Goal: Task Accomplishment & Management: Complete application form

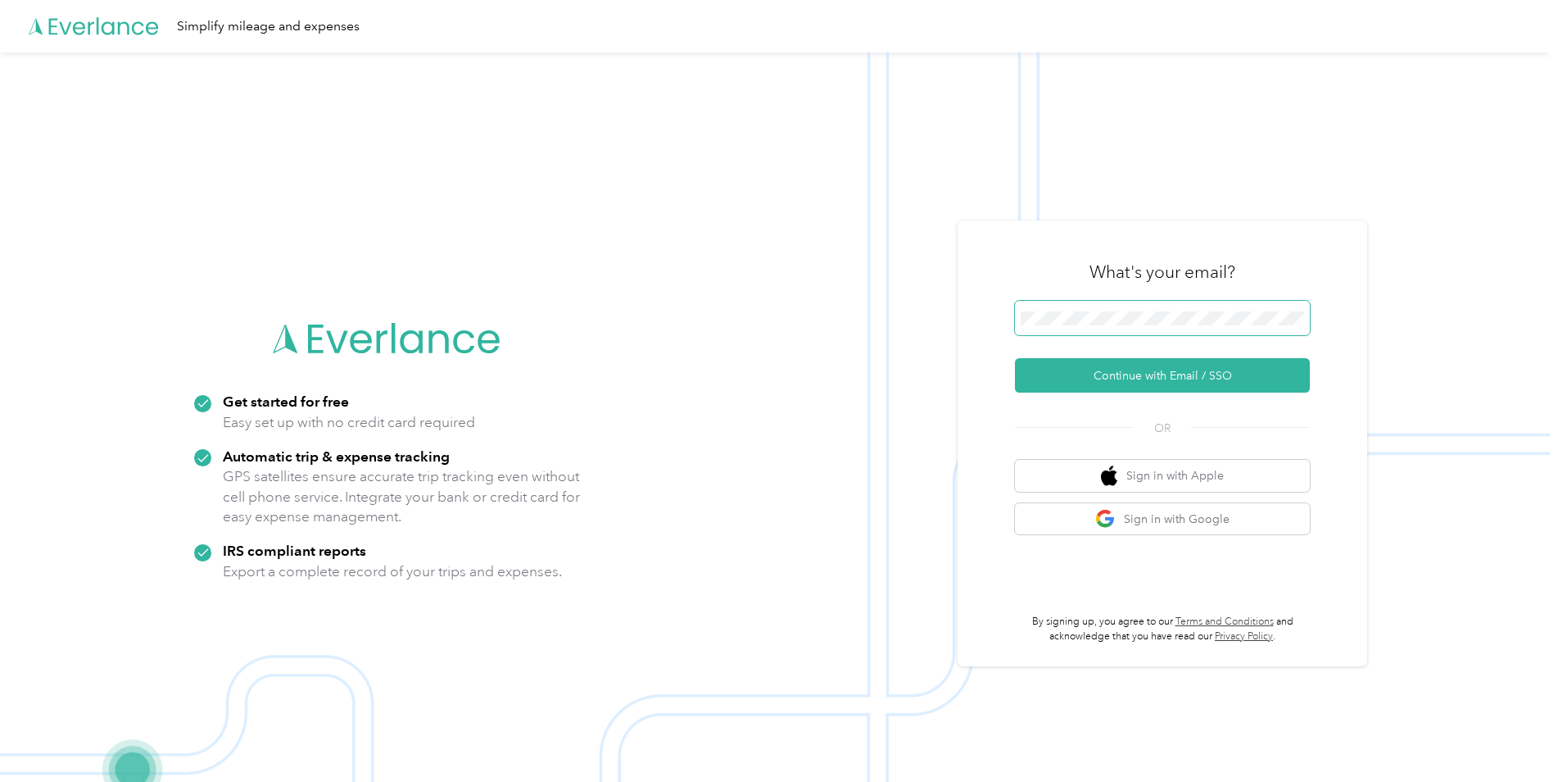
click at [891, 306] on span at bounding box center [1162, 318] width 295 height 34
click at [891, 383] on button "Continue with Email / SSO" at bounding box center [1162, 375] width 295 height 34
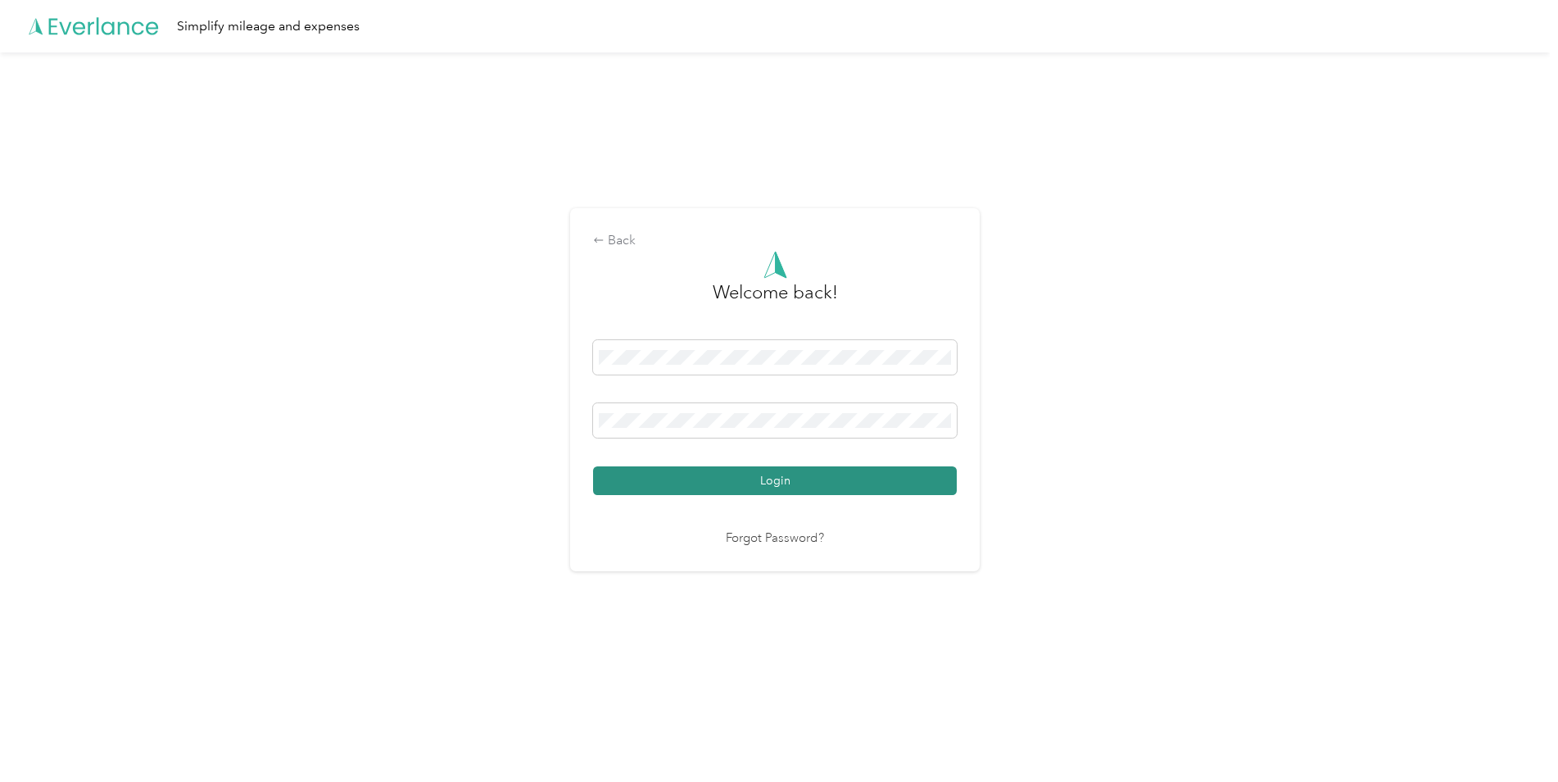
click at [709, 470] on button "Login" at bounding box center [775, 480] width 364 height 29
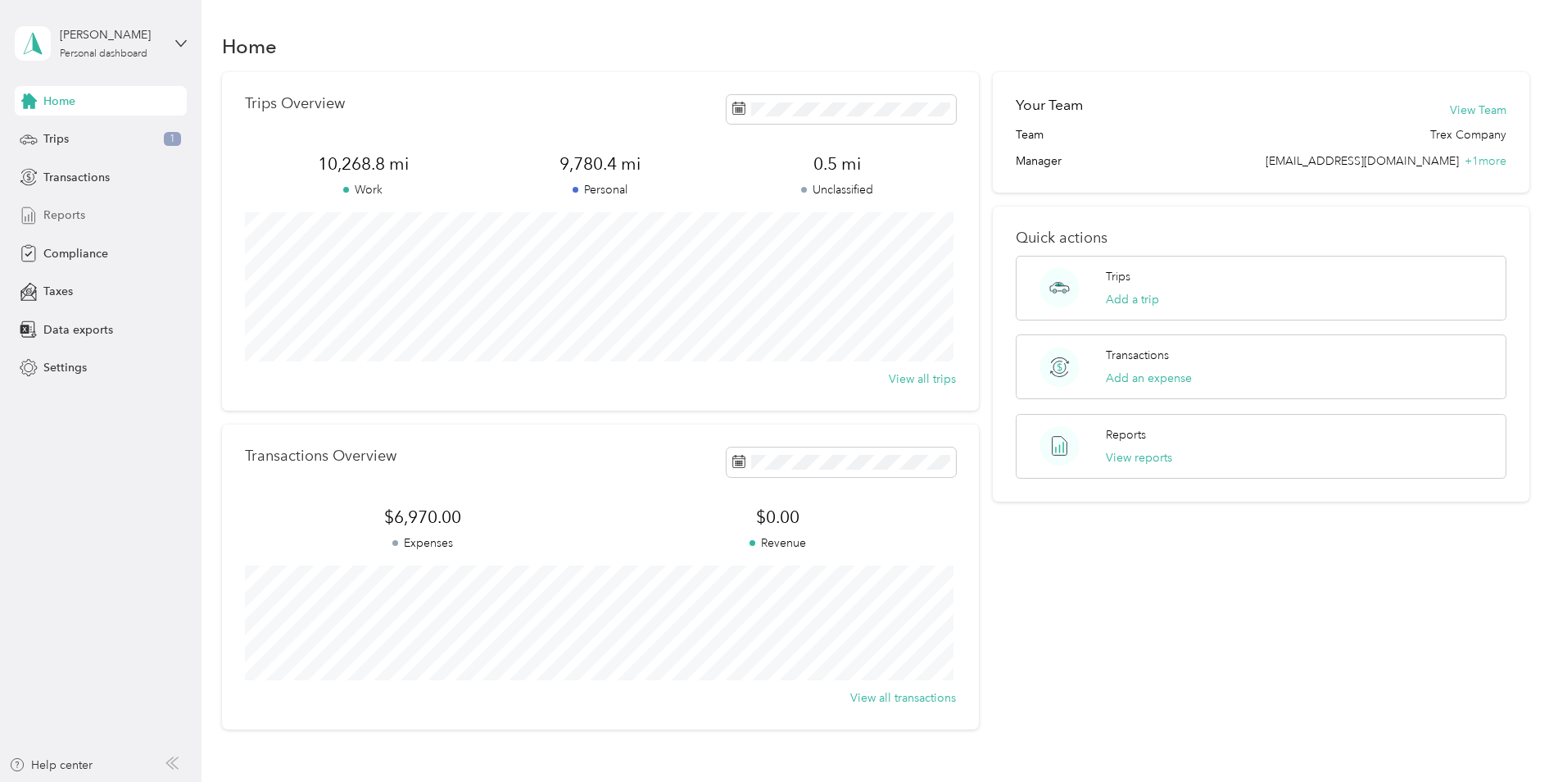
click at [74, 216] on span "Reports" at bounding box center [64, 214] width 42 height 17
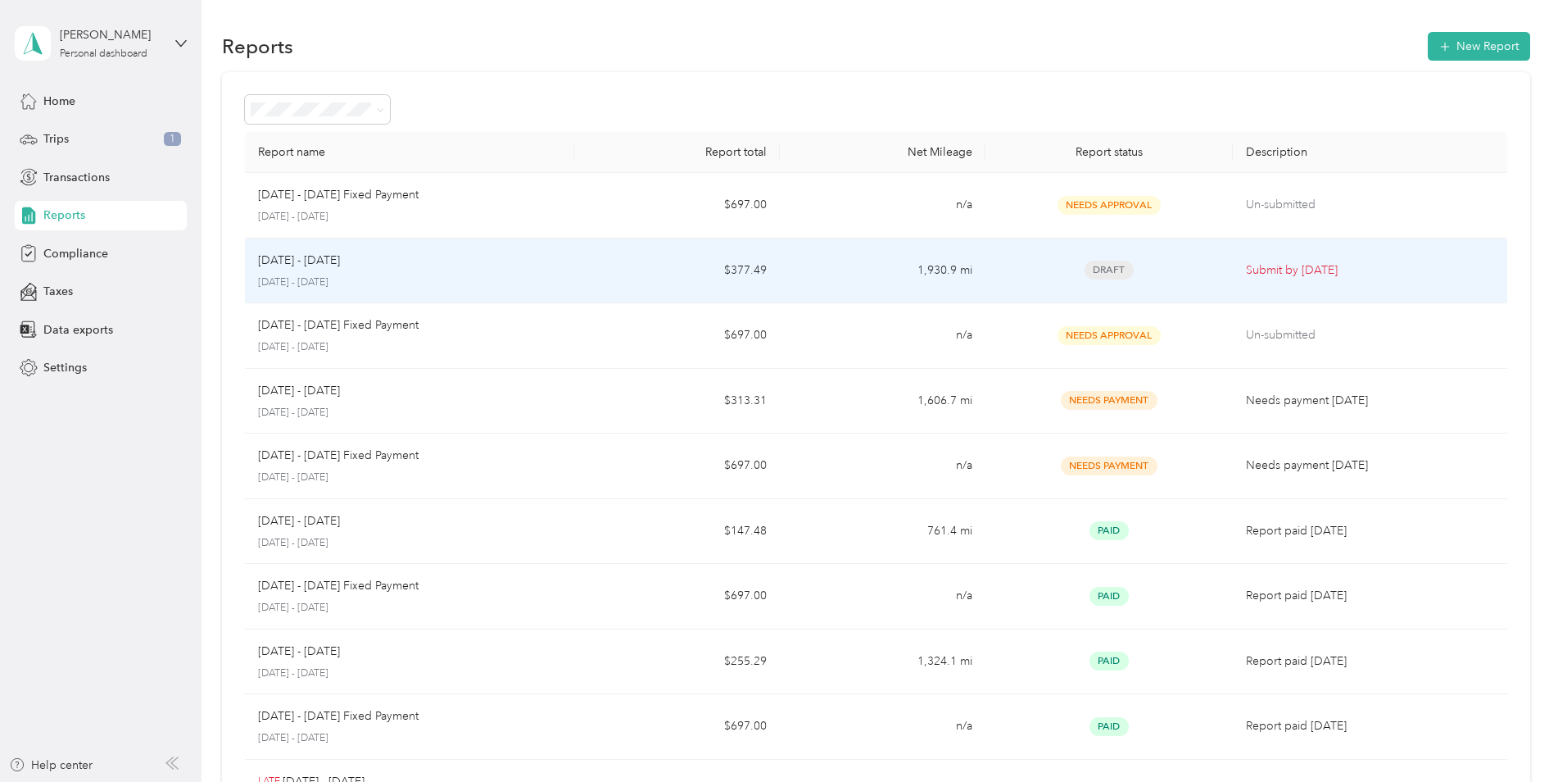
click at [416, 275] on p "[DATE] - [DATE]" at bounding box center [409, 282] width 303 height 15
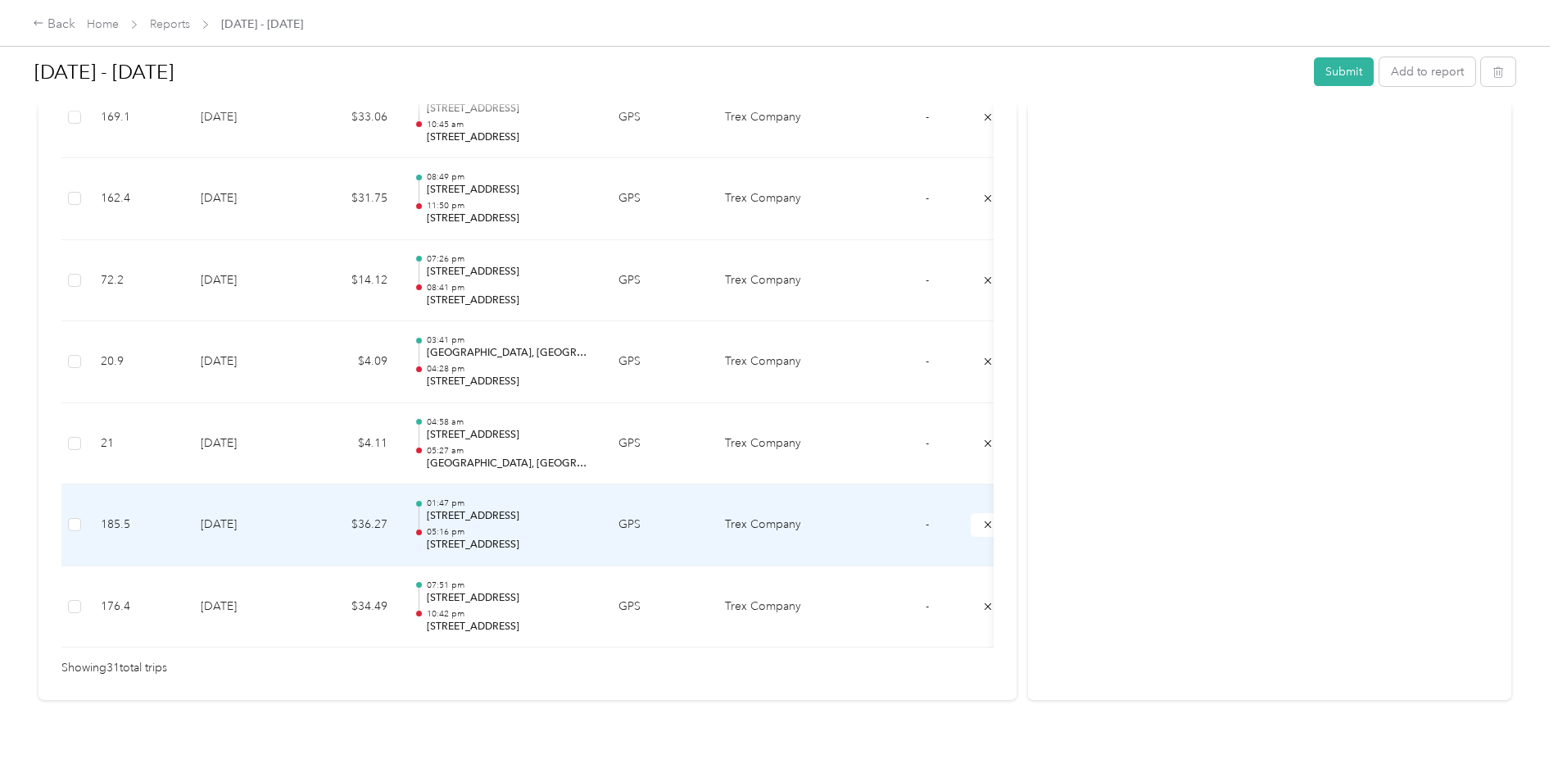
scroll to position [2530, 0]
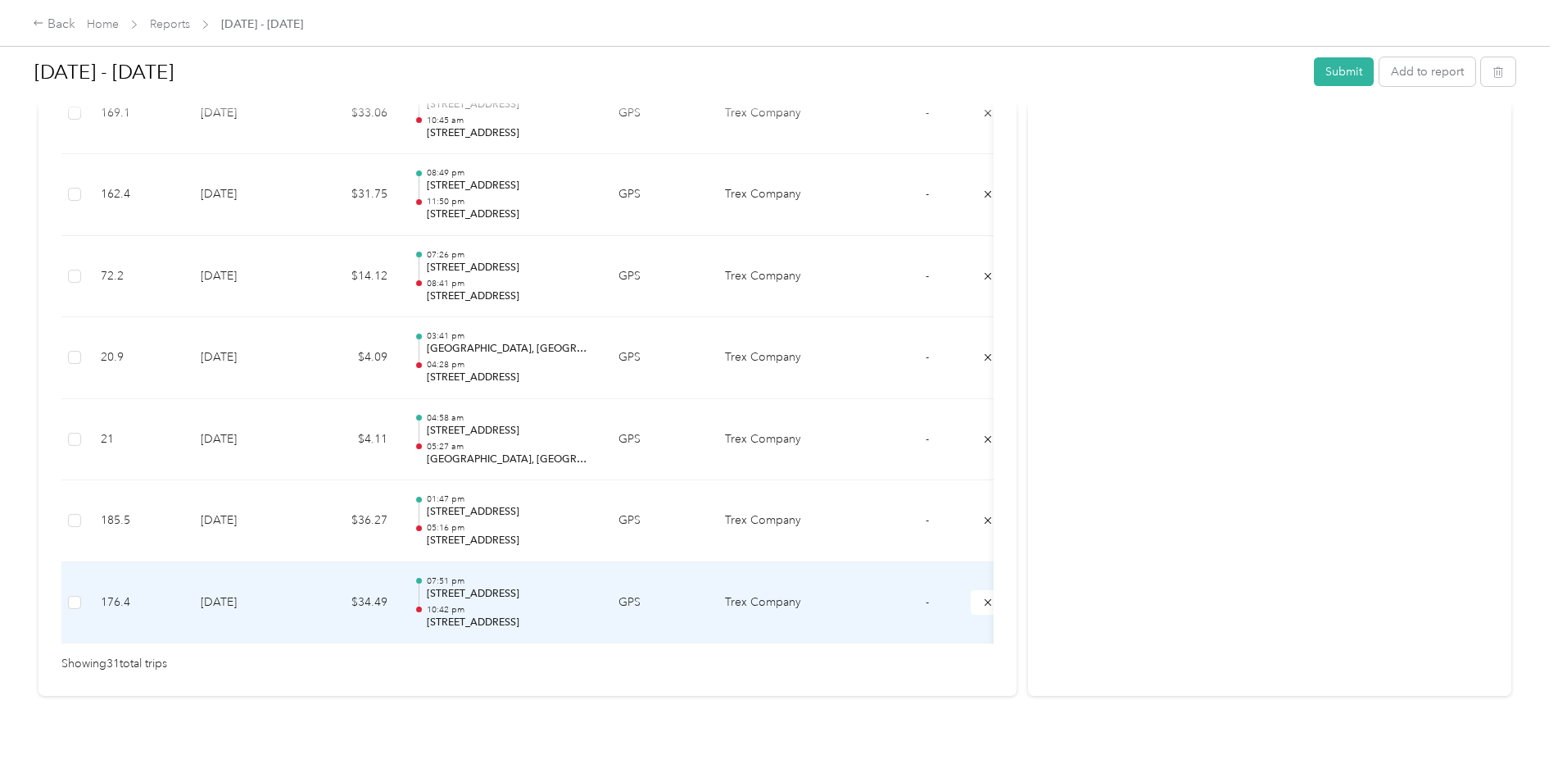
click at [468, 573] on p "[STREET_ADDRESS]" at bounding box center [510, 594] width 166 height 15
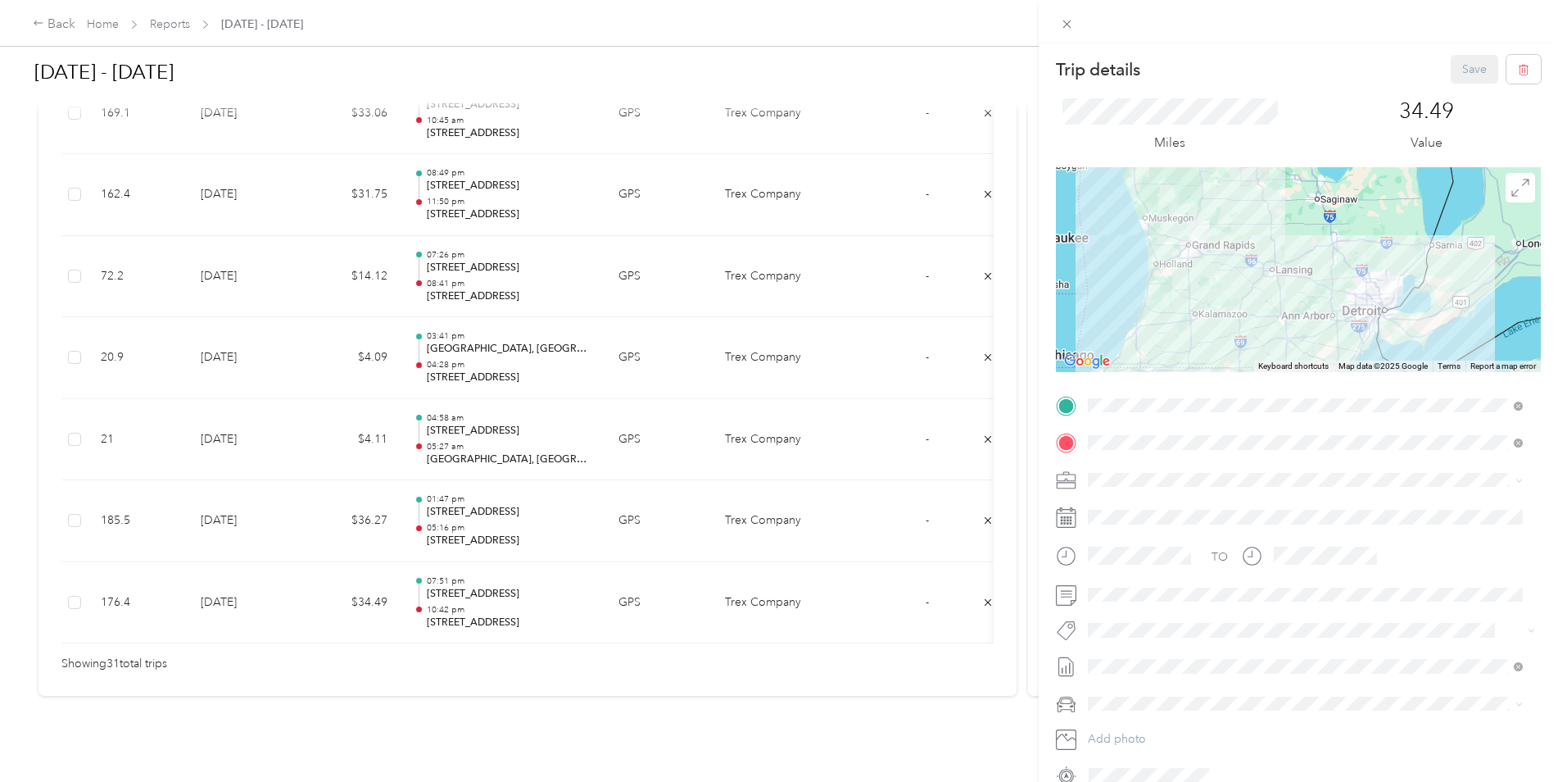
click at [315, 273] on div "Trip details Save This trip cannot be edited because it is either under review,…" at bounding box center [779, 391] width 1558 height 782
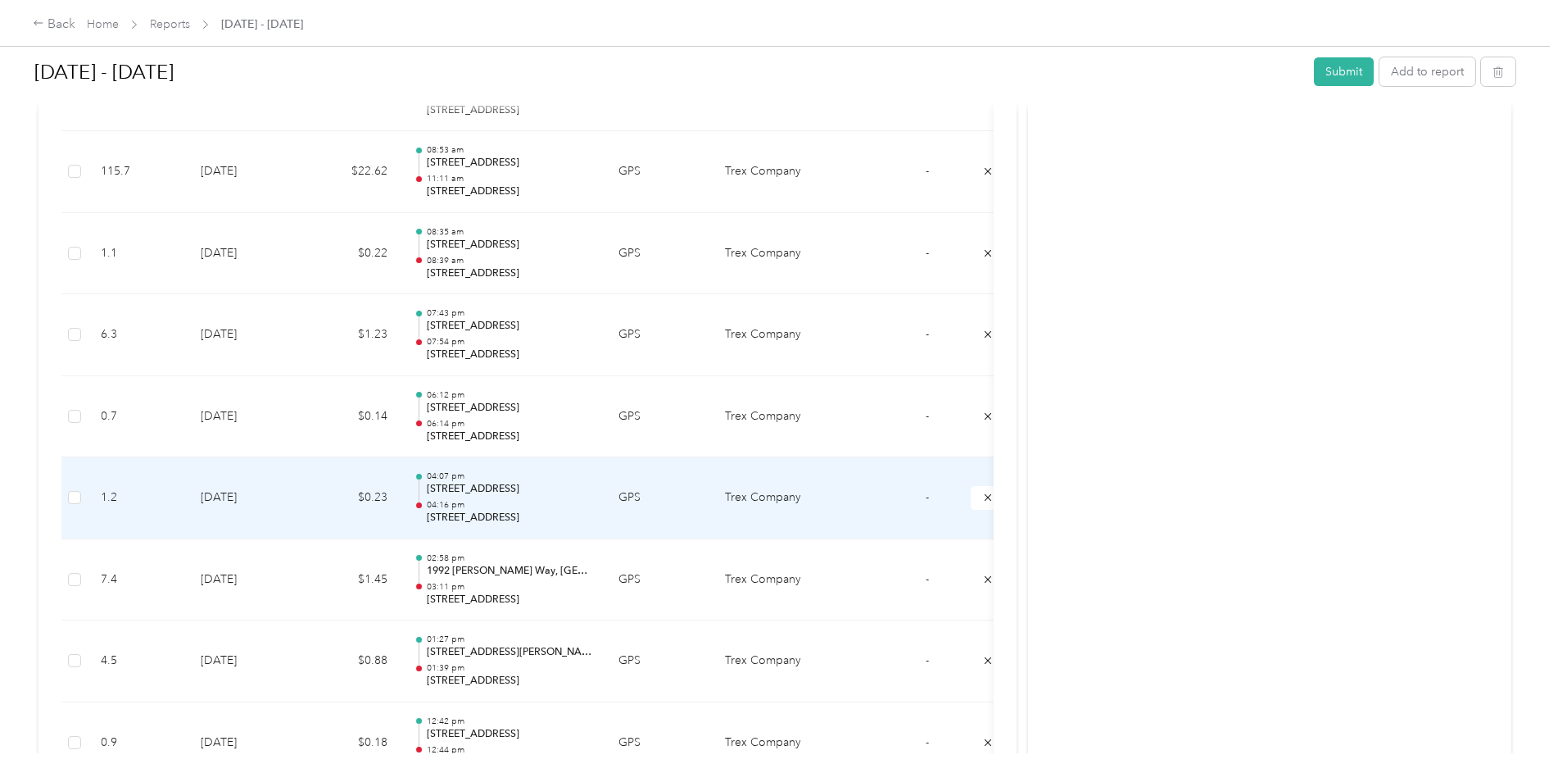
scroll to position [1629, 0]
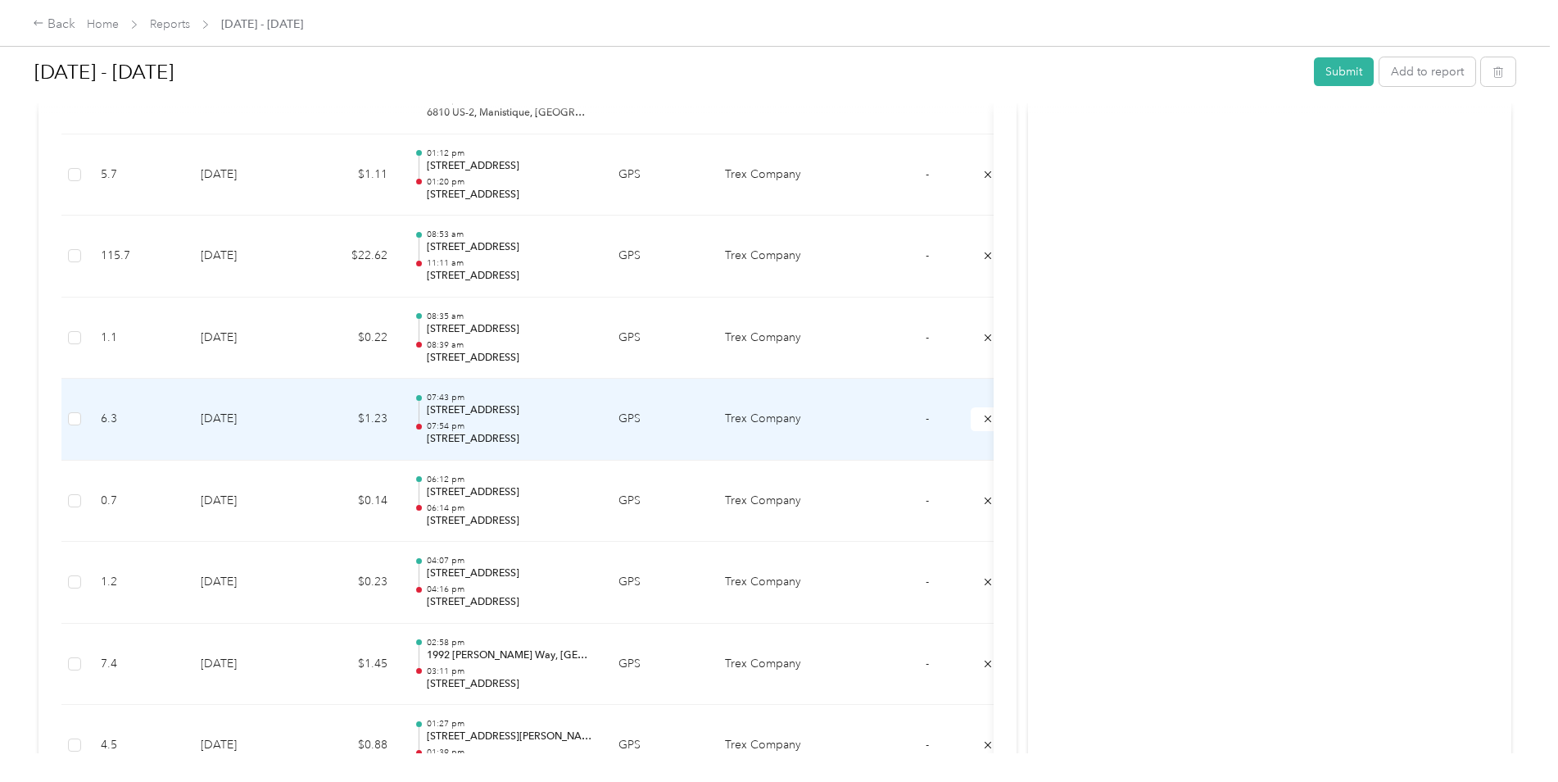
click at [432, 418] on div "07:43 pm [STREET_ADDRESS] 07:54 pm [STREET_ADDRESS]" at bounding box center [510, 419] width 166 height 55
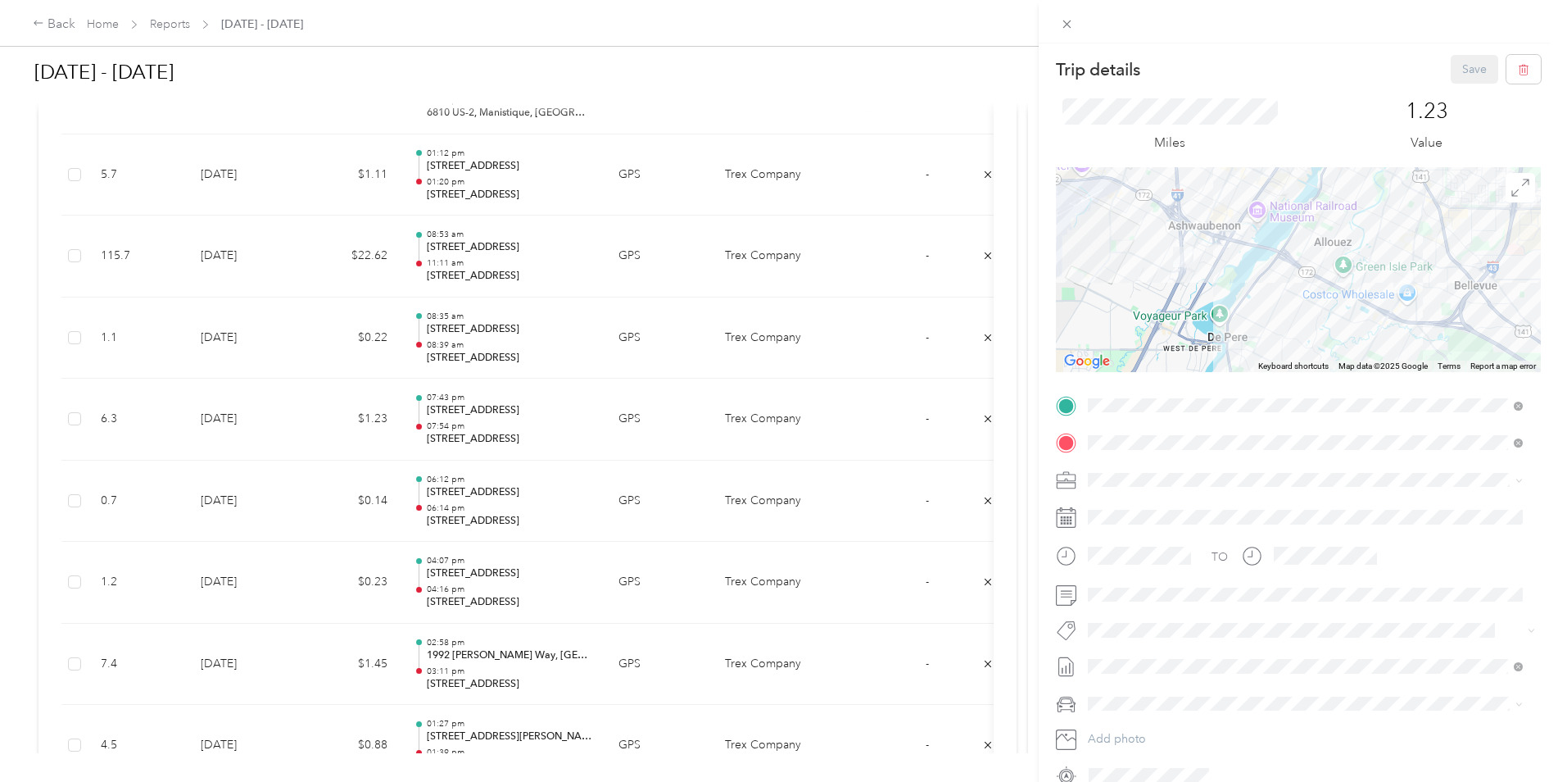
click at [437, 265] on div "Trip details Save This trip cannot be edited because it is either under review,…" at bounding box center [779, 391] width 1558 height 782
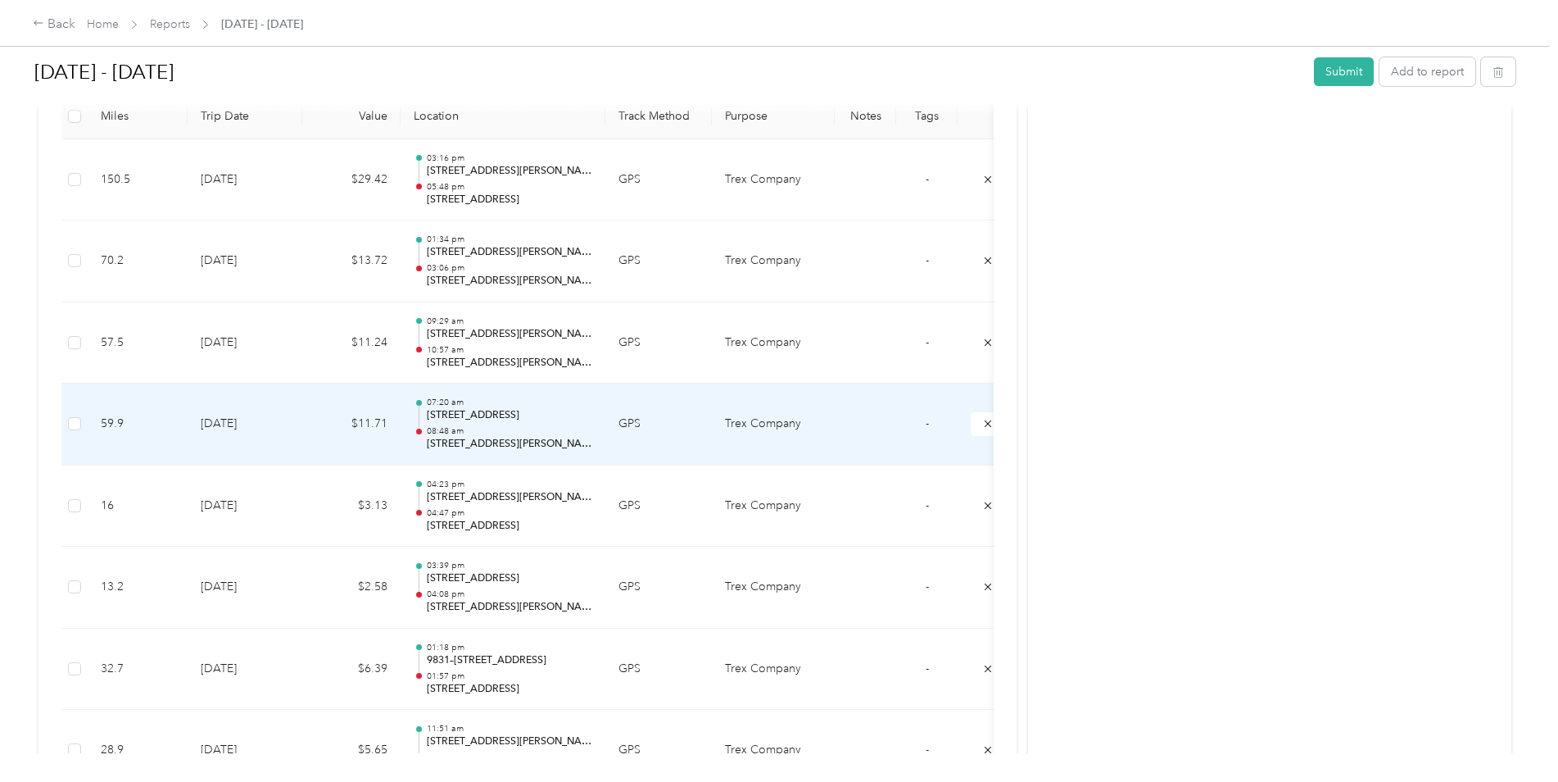
scroll to position [400, 0]
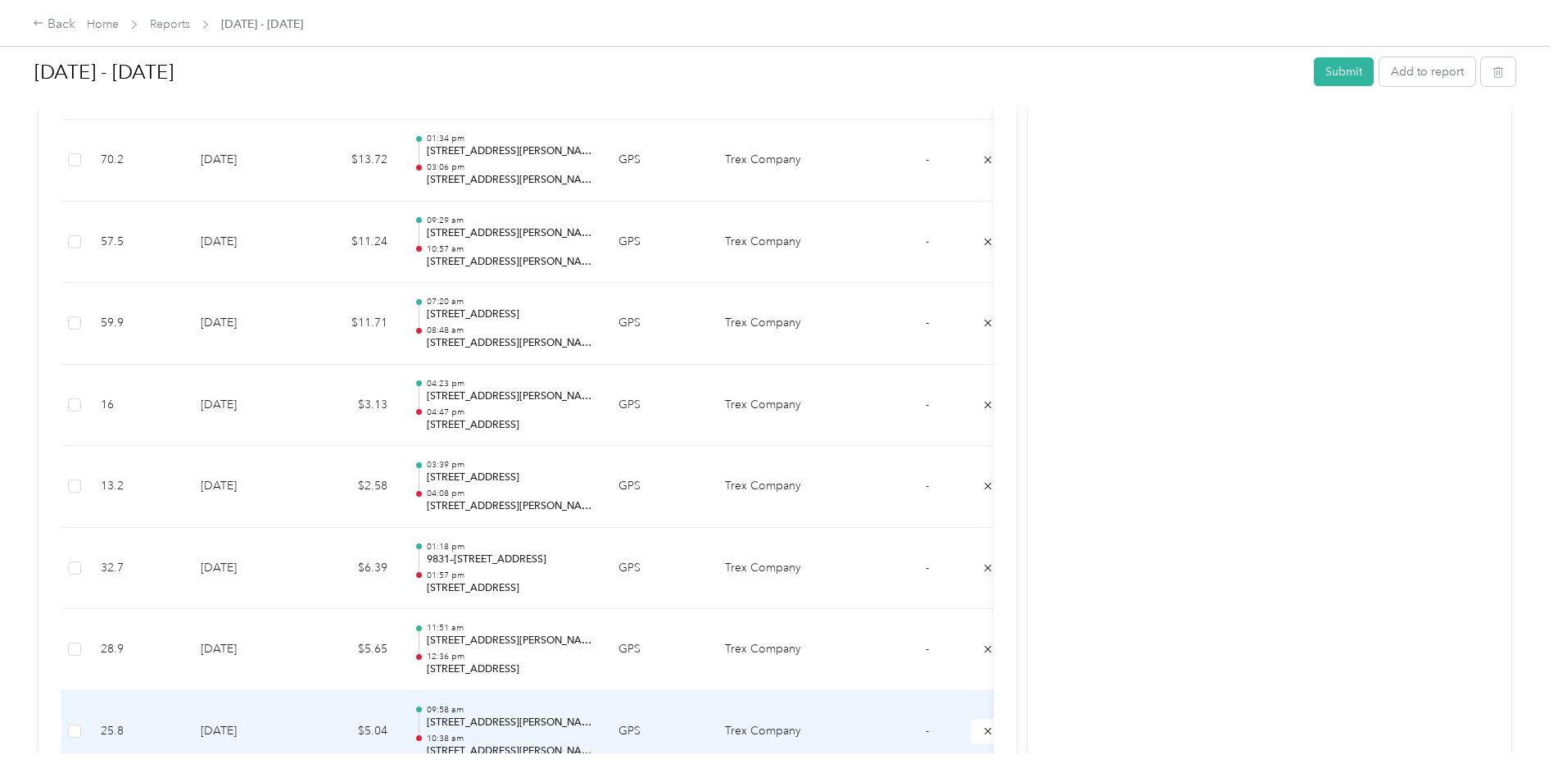
scroll to position [574, 0]
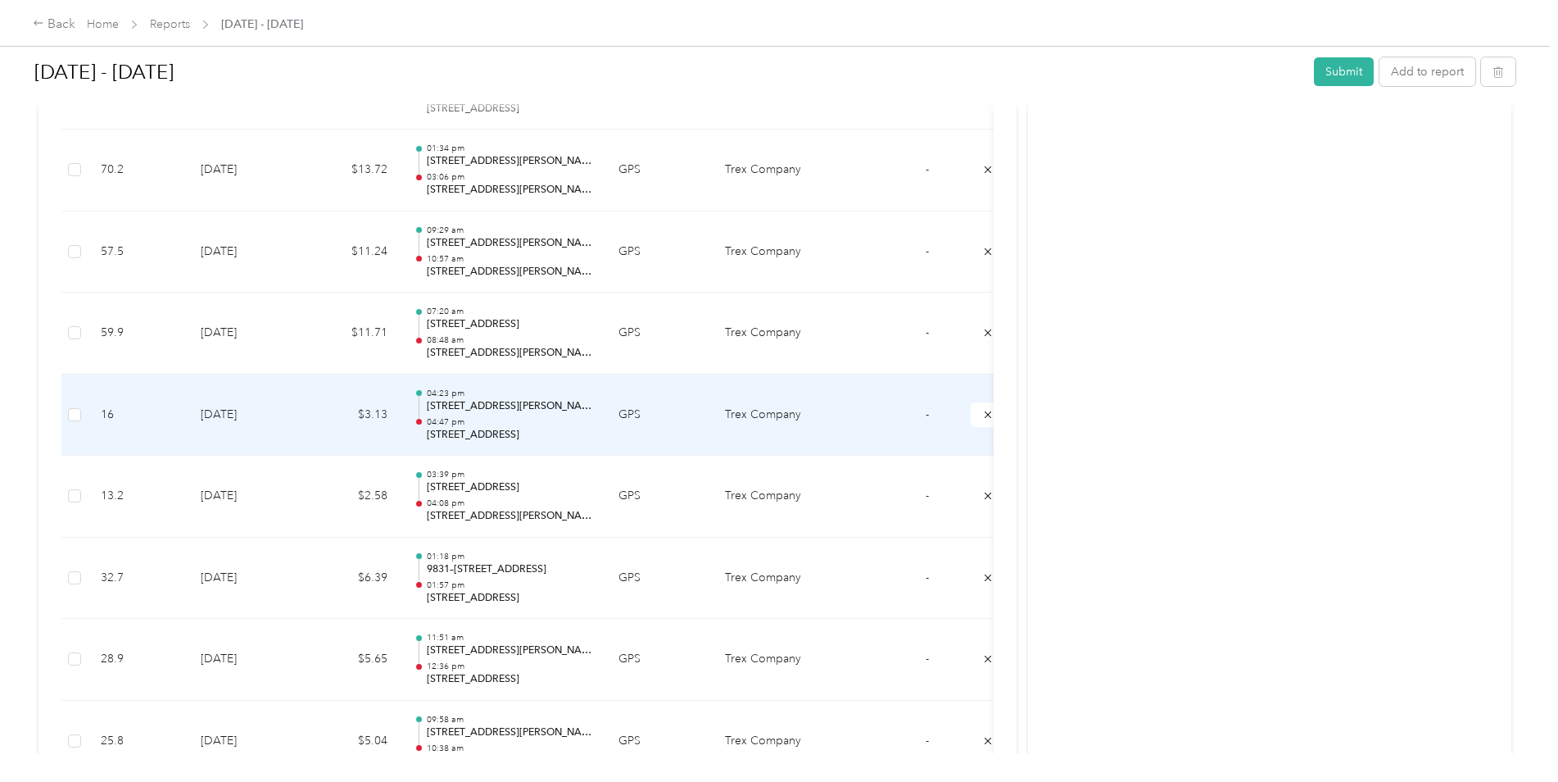
click at [459, 428] on p "[STREET_ADDRESS]" at bounding box center [510, 435] width 166 height 15
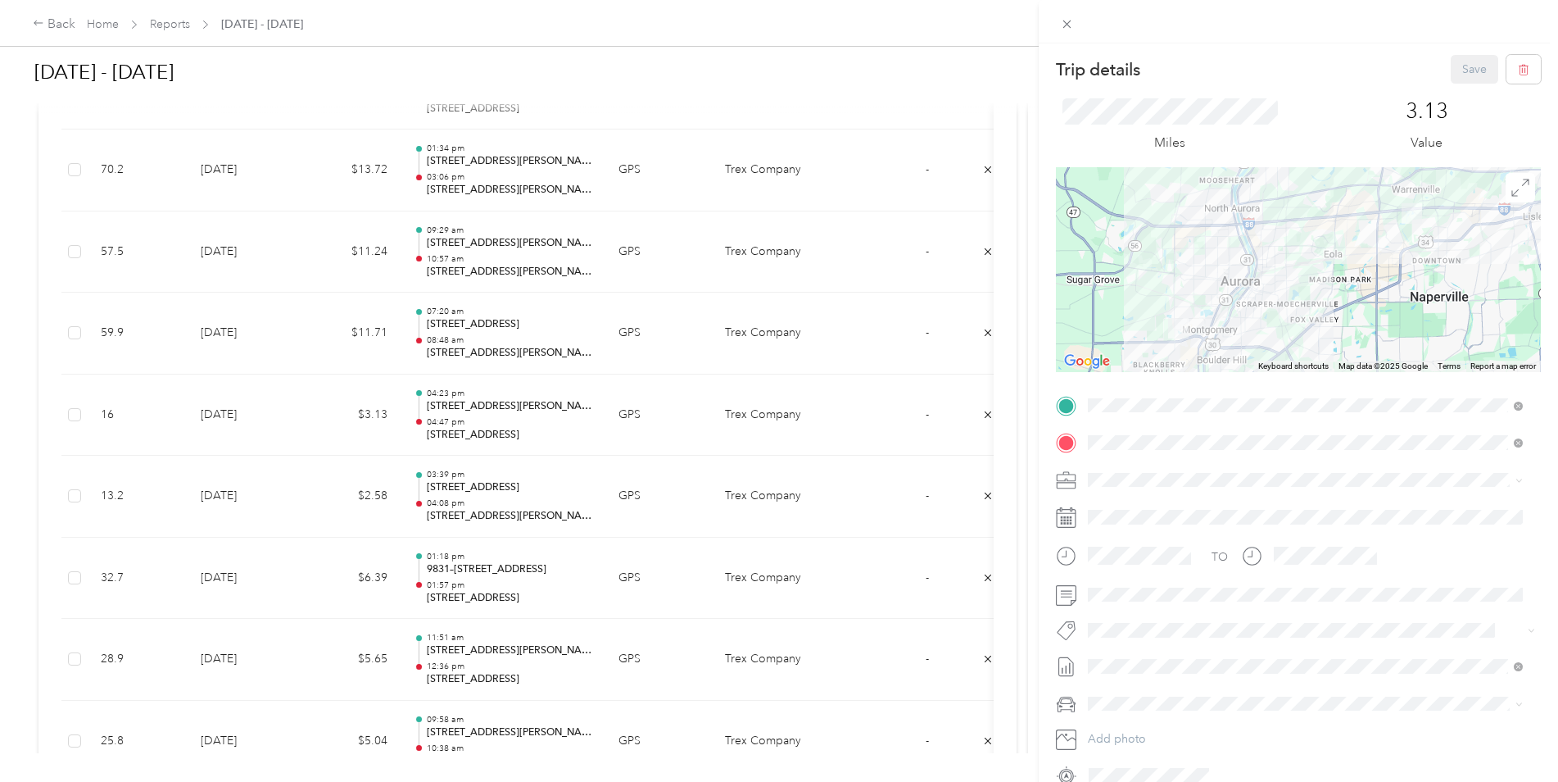
click at [502, 422] on div "Trip details Save This trip cannot be edited because it is either under review,…" at bounding box center [779, 391] width 1558 height 782
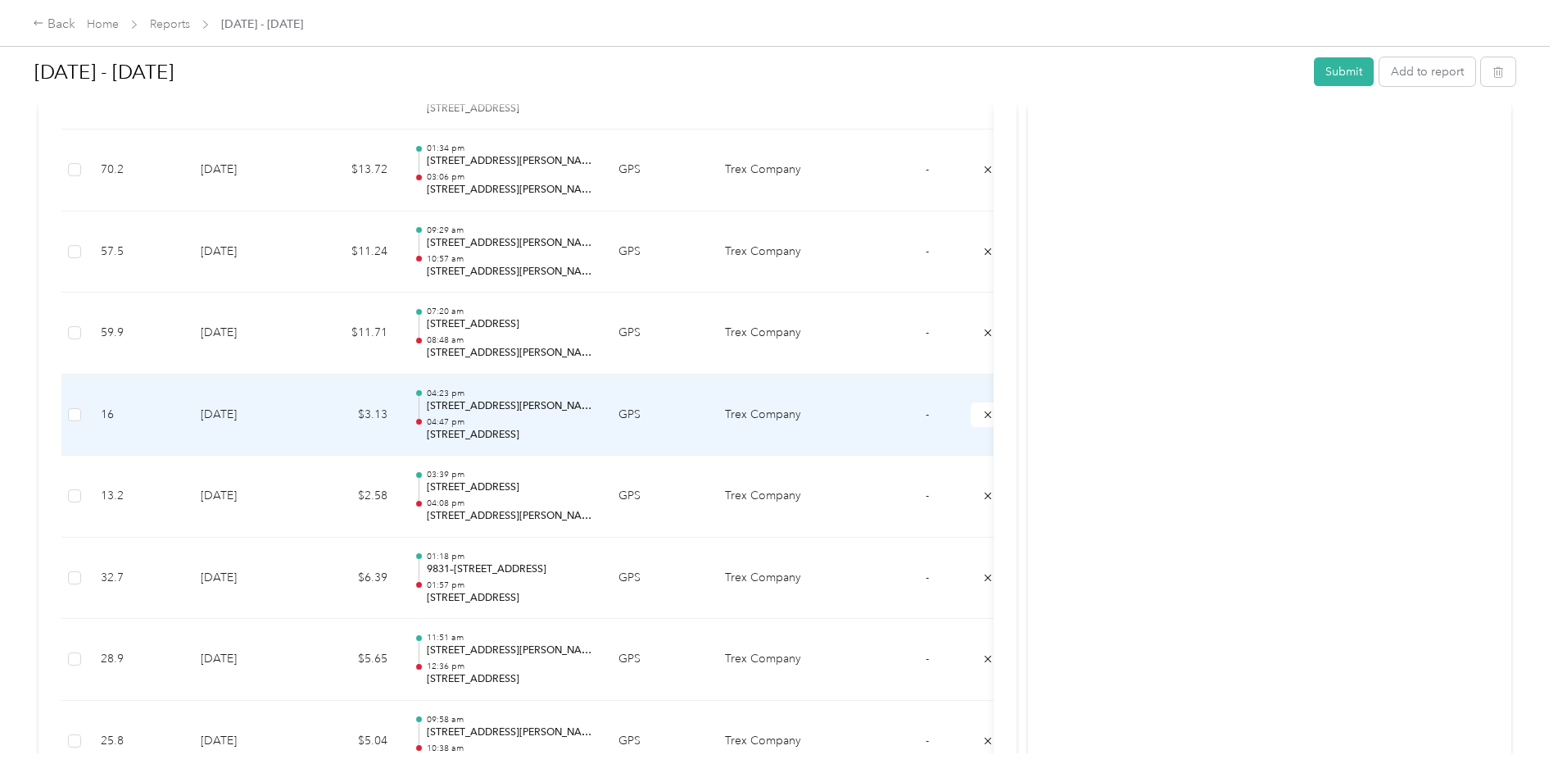
click at [464, 426] on p "04:47 pm" at bounding box center [510, 421] width 166 height 11
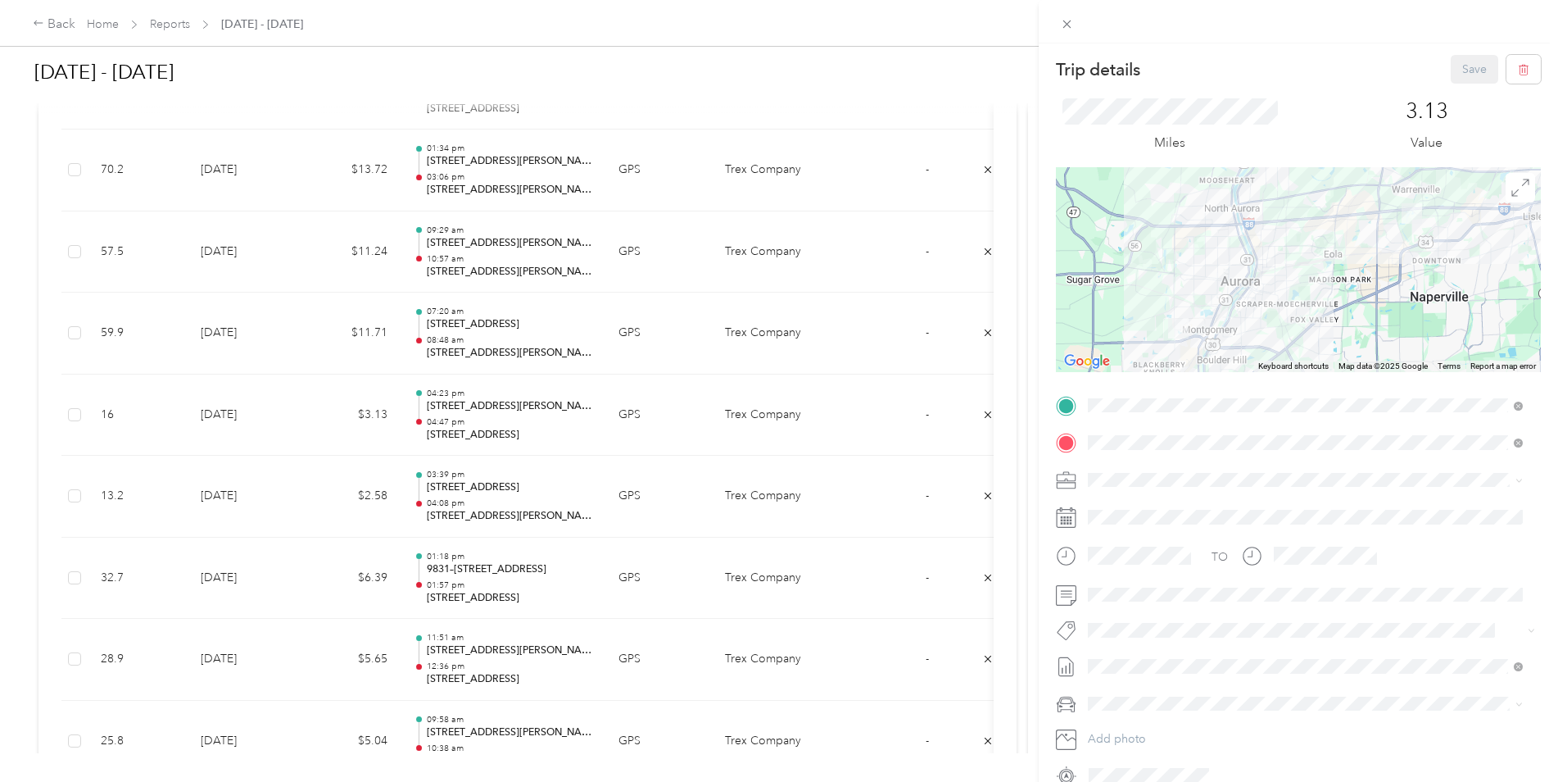
click at [285, 573] on div "Trip details Save This trip cannot be edited because it is either under review,…" at bounding box center [779, 391] width 1558 height 782
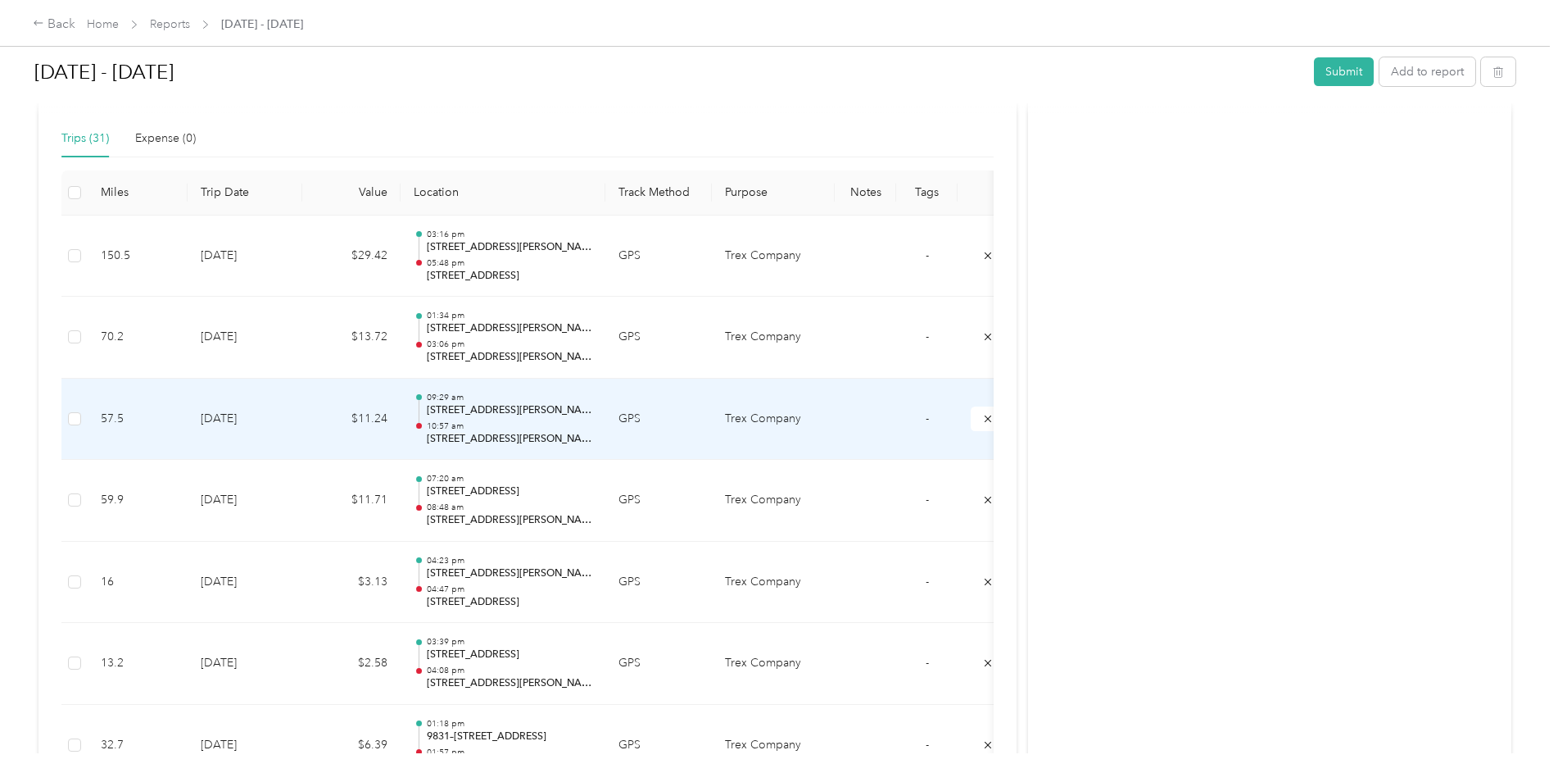
scroll to position [400, 0]
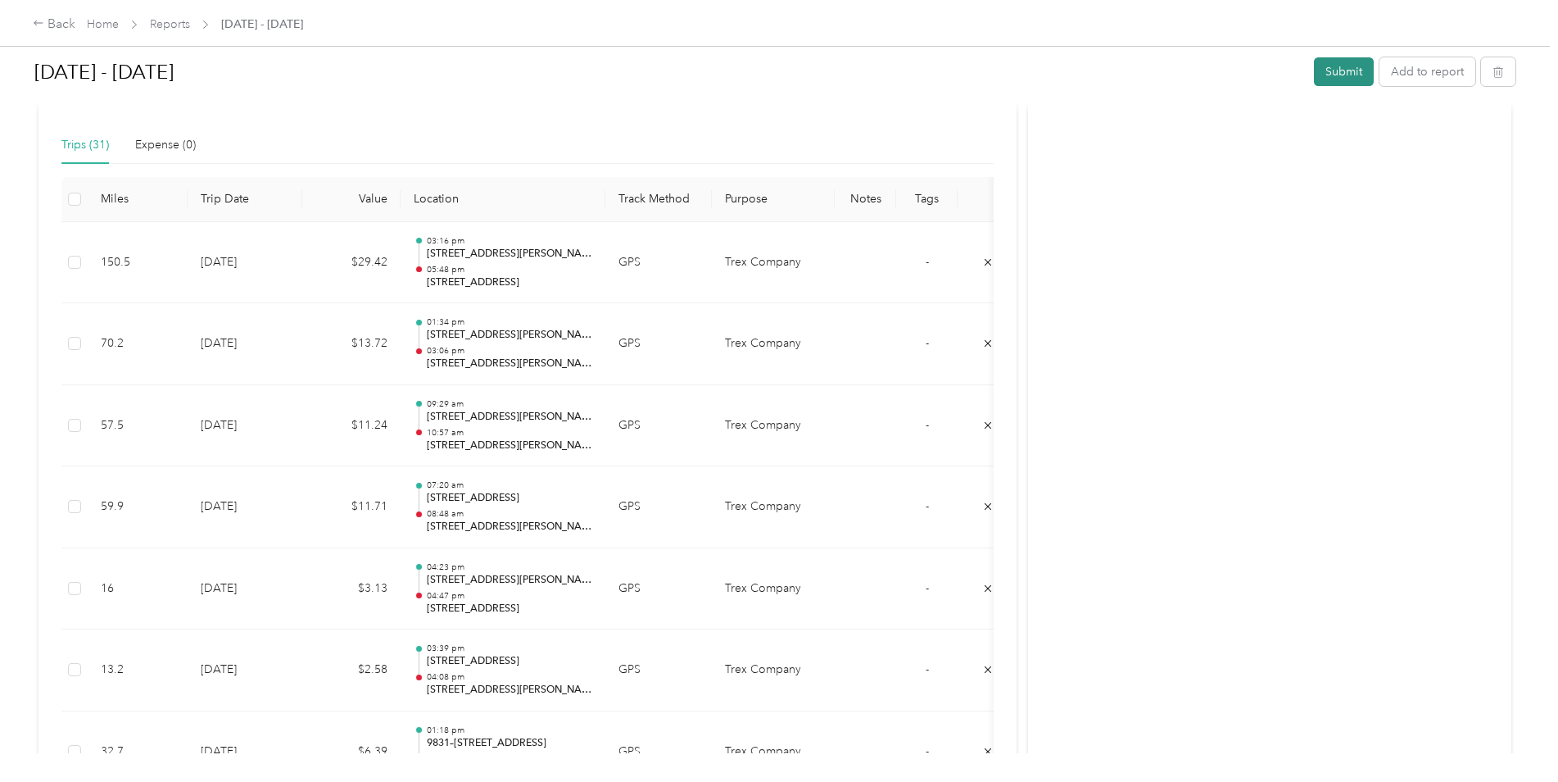
click at [891, 66] on button "Submit" at bounding box center [1344, 71] width 60 height 29
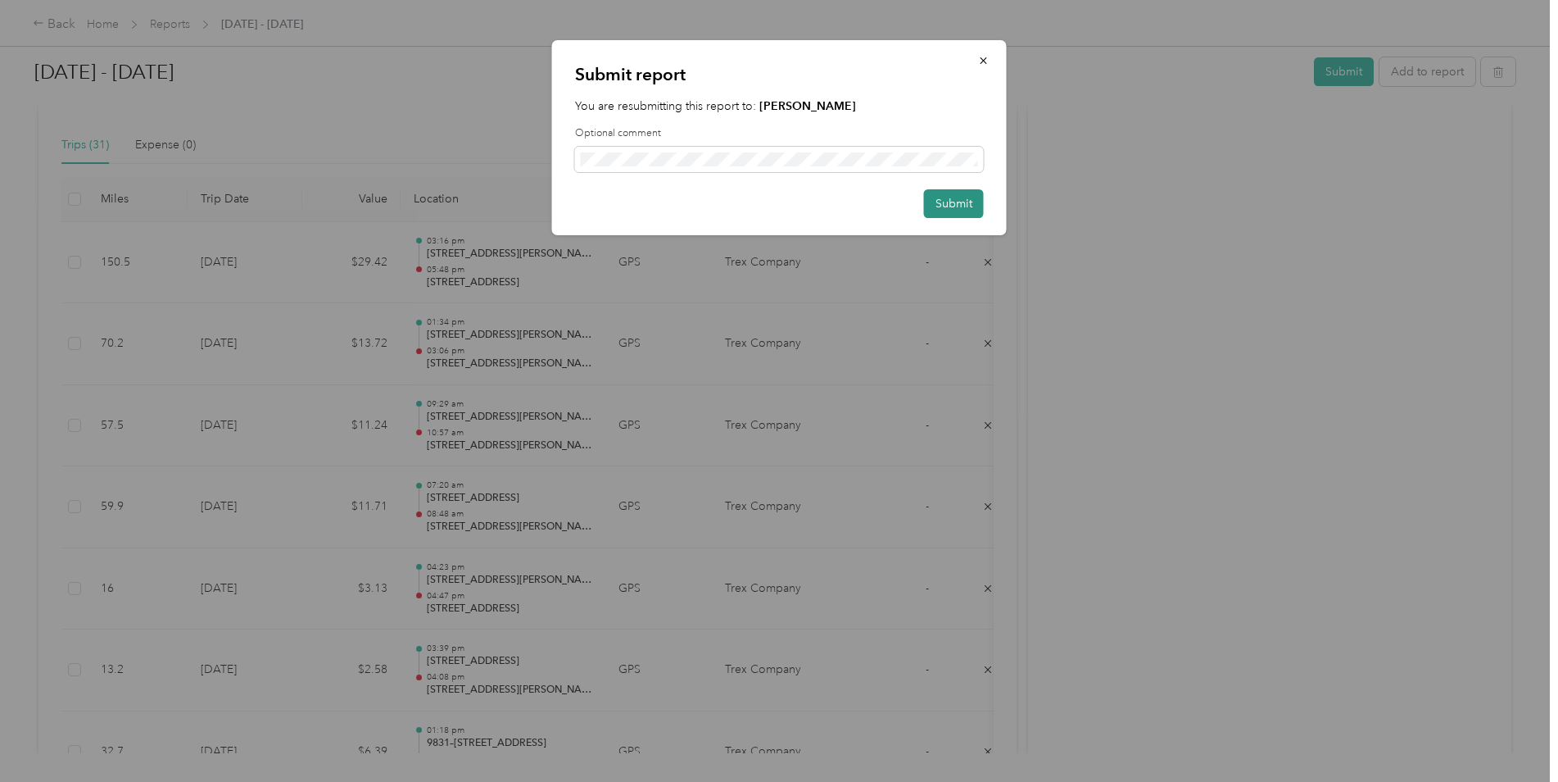
click at [891, 204] on button "Submit" at bounding box center [954, 203] width 60 height 29
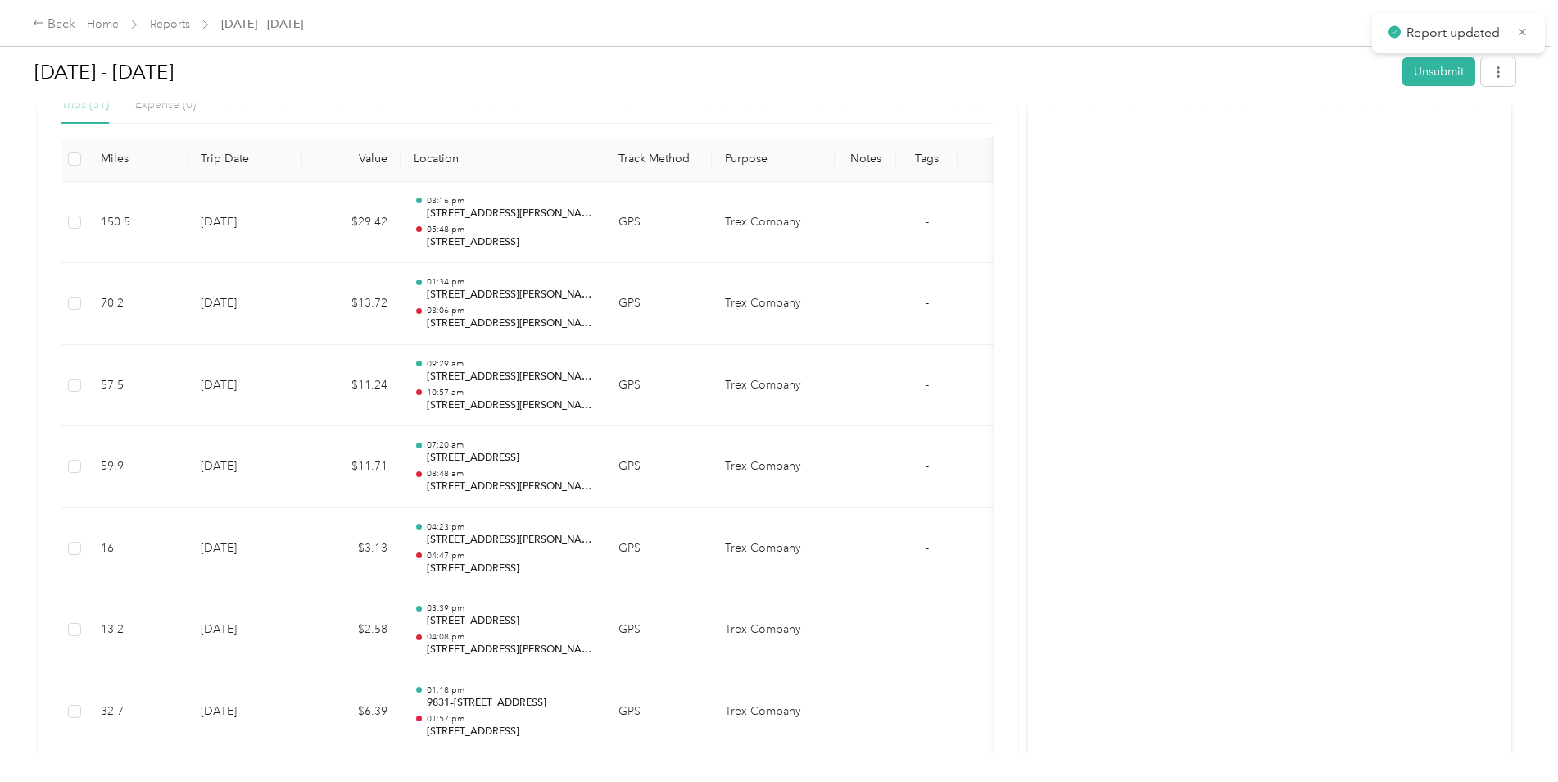
scroll to position [360, 0]
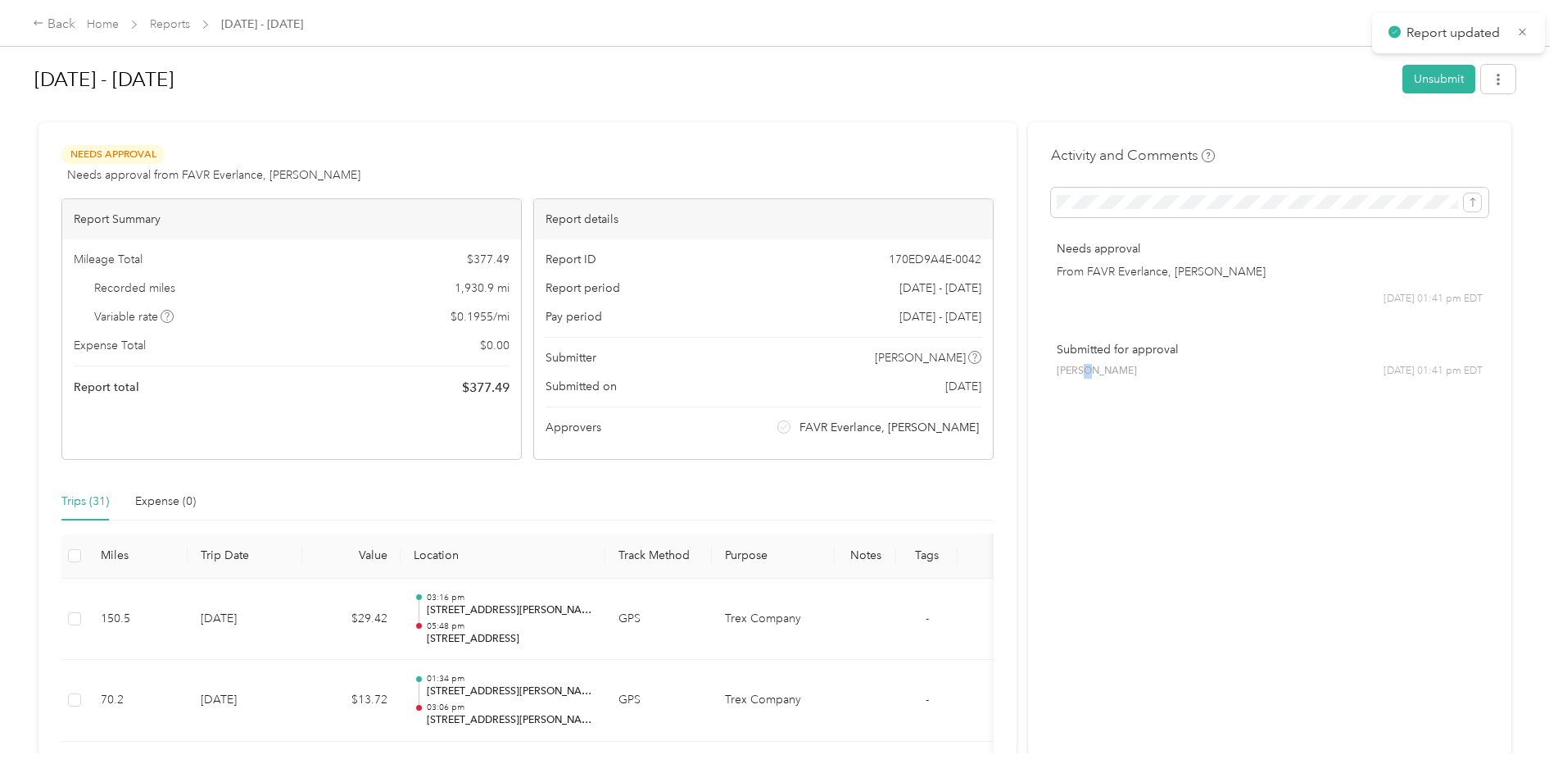
scroll to position [0, 0]
click at [722, 163] on div "Needs Approval Needs approval from FAVR Everlance, [PERSON_NAME] View activity …" at bounding box center [527, 167] width 932 height 39
click at [605, 114] on div at bounding box center [774, 118] width 1481 height 17
